Goal: Task Accomplishment & Management: Manage account settings

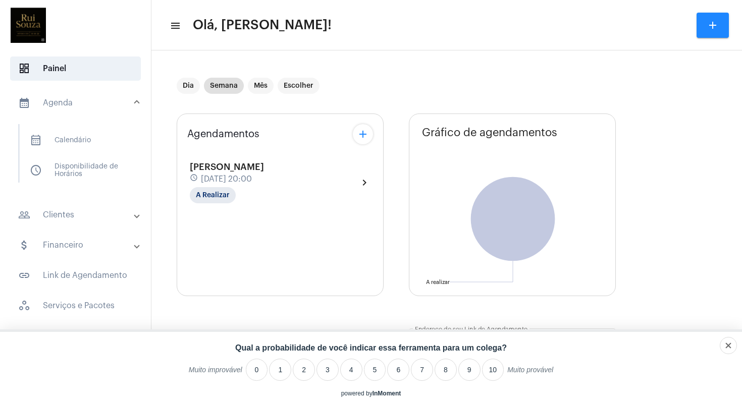
click at [362, 183] on mat-icon "chevron_right" at bounding box center [364, 183] width 12 height 12
click at [221, 196] on div at bounding box center [371, 201] width 742 height 402
click at [367, 134] on mat-icon "add" at bounding box center [363, 134] width 12 height 12
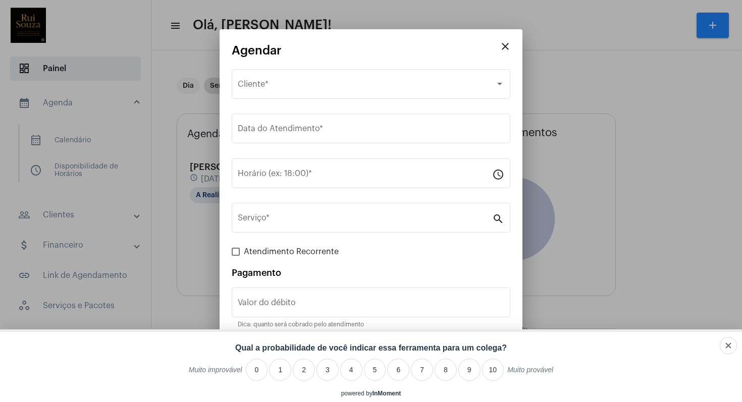
click at [503, 48] on mat-icon "close" at bounding box center [505, 46] width 12 height 12
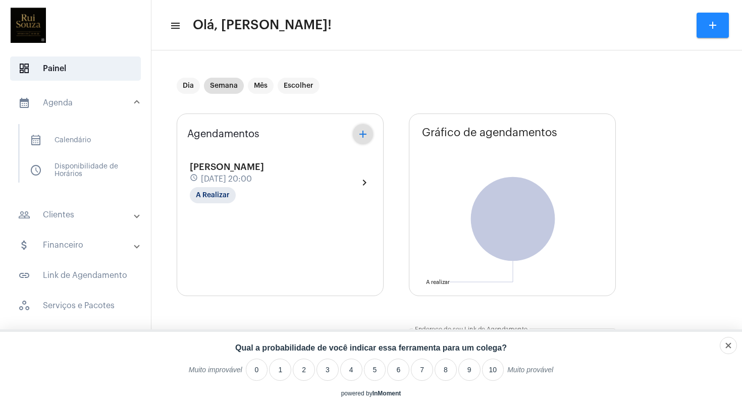
click at [338, 180] on div "[PERSON_NAME] schedule [DATE] 20:00 A Realizar chevron_right" at bounding box center [280, 182] width 181 height 41
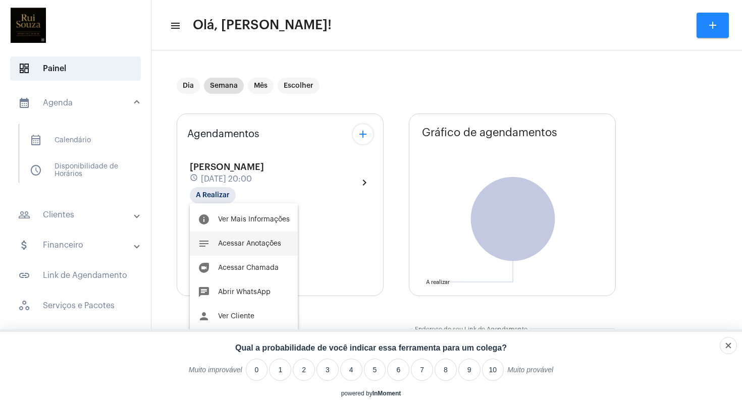
click at [270, 245] on span "Acessar Anotações" at bounding box center [249, 243] width 63 height 7
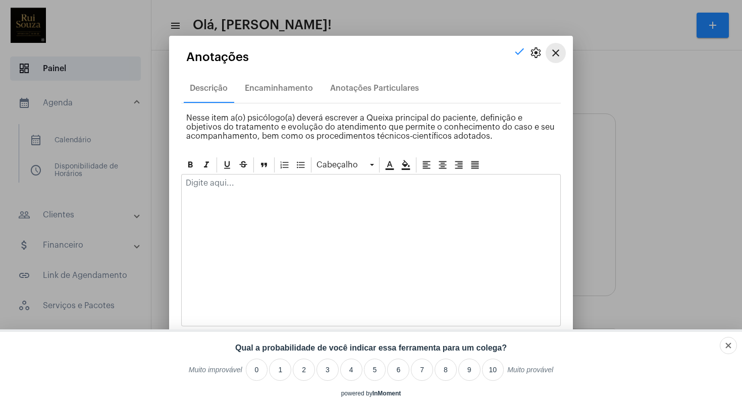
click at [558, 49] on mat-icon "close" at bounding box center [556, 53] width 12 height 12
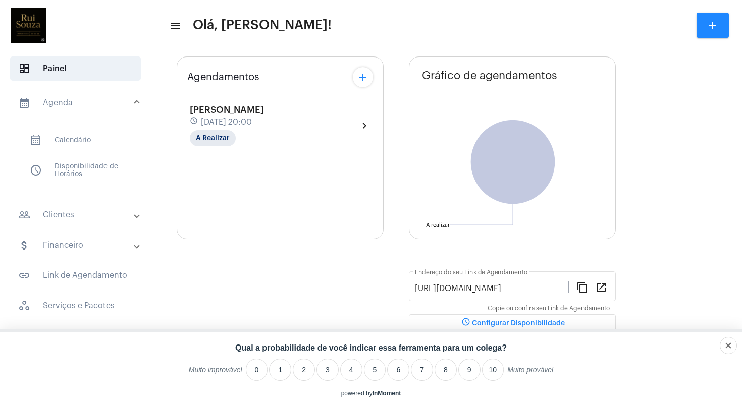
scroll to position [64, 0]
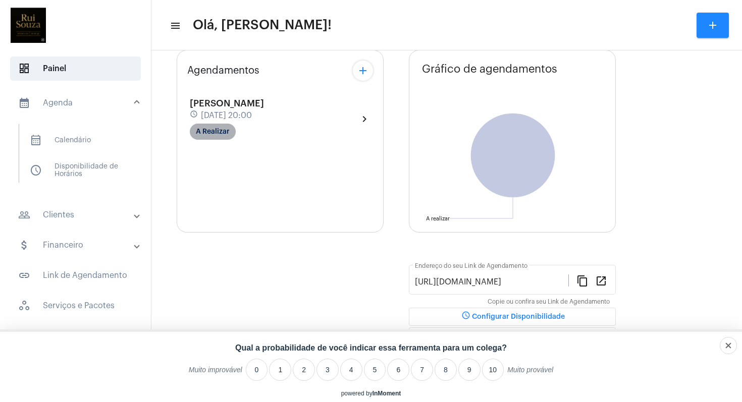
click at [228, 132] on mat-chip "A Realizar" at bounding box center [213, 132] width 46 height 16
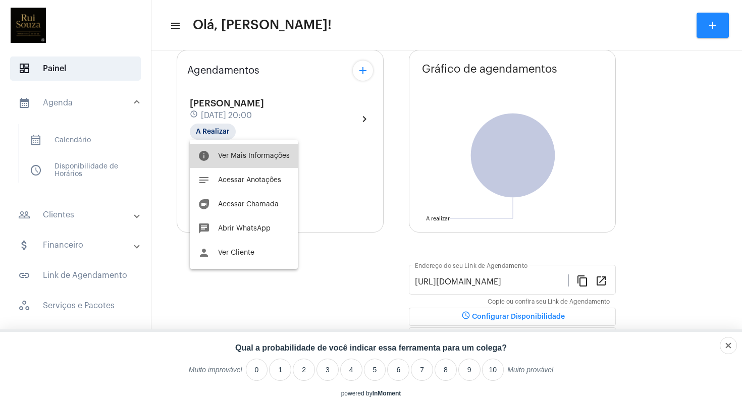
click at [247, 156] on span "Ver Mais Informações" at bounding box center [254, 155] width 72 height 7
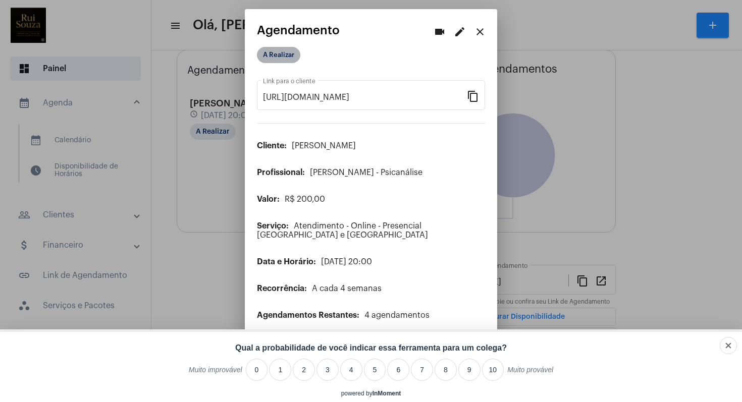
click at [286, 58] on mat-chip "A Realizar" at bounding box center [278, 55] width 43 height 16
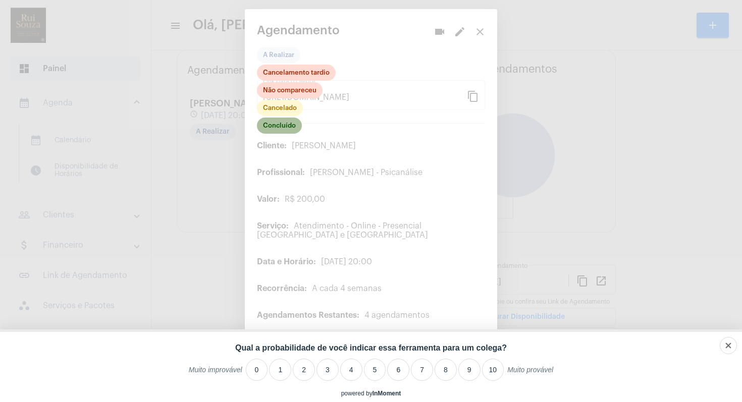
click at [285, 127] on mat-chip "Concluído" at bounding box center [279, 126] width 45 height 16
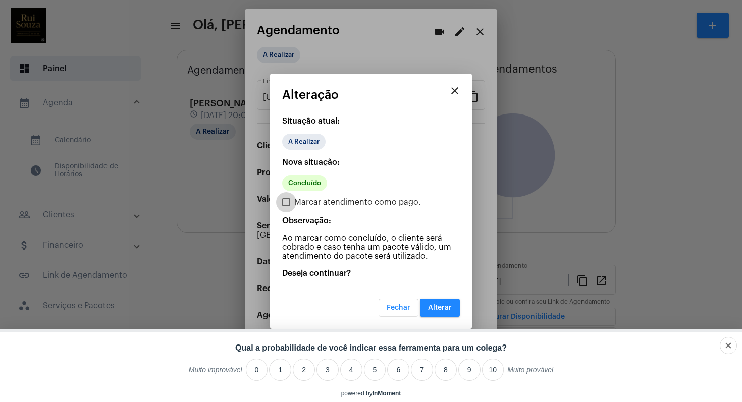
click at [289, 205] on span at bounding box center [286, 202] width 8 height 8
click at [286, 206] on input "Marcar atendimento como pago." at bounding box center [286, 206] width 1 height 1
checkbox input "true"
click at [443, 310] on span "Alterar" at bounding box center [440, 307] width 24 height 7
